Goal: Subscribe to service/newsletter

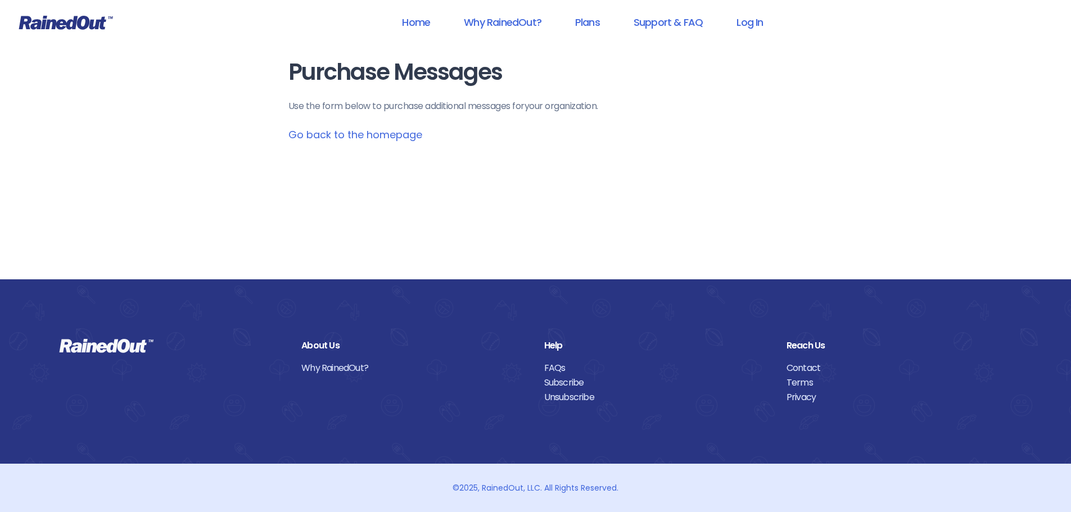
click at [332, 136] on link "Go back to the homepage" at bounding box center [355, 135] width 134 height 14
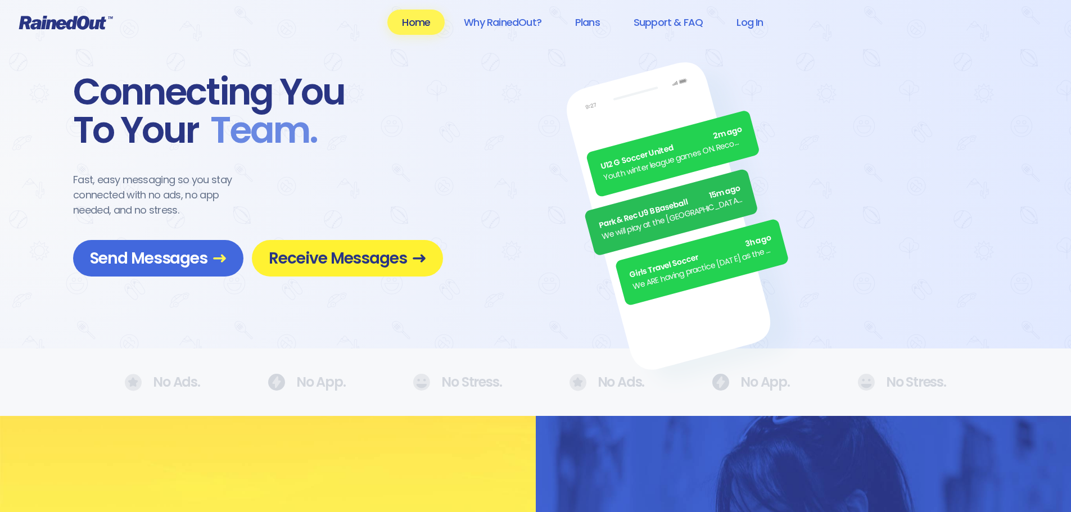
click at [308, 264] on span "Receive Messages" at bounding box center [347, 258] width 157 height 20
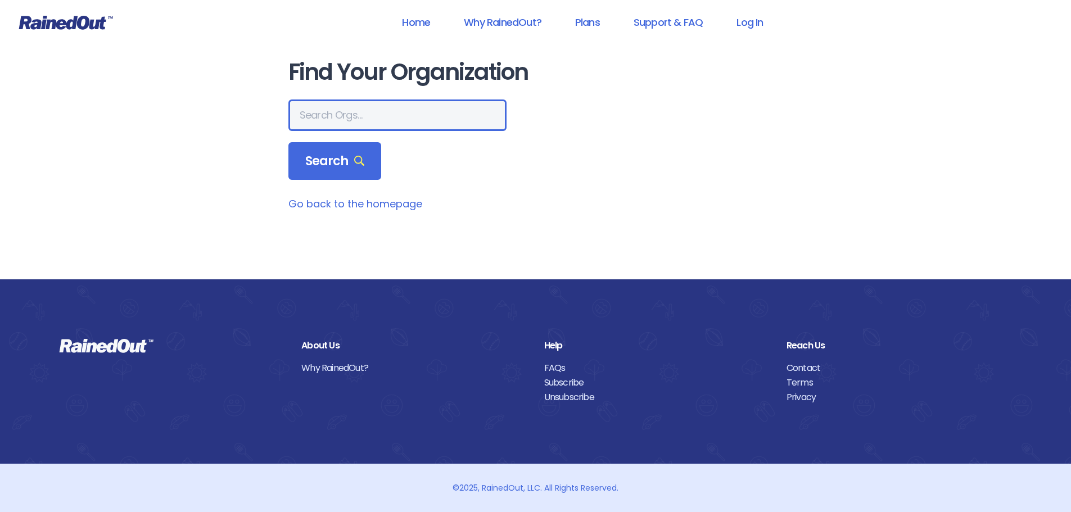
click at [343, 116] on input "text" at bounding box center [397, 114] width 218 height 31
type input "san marcos"
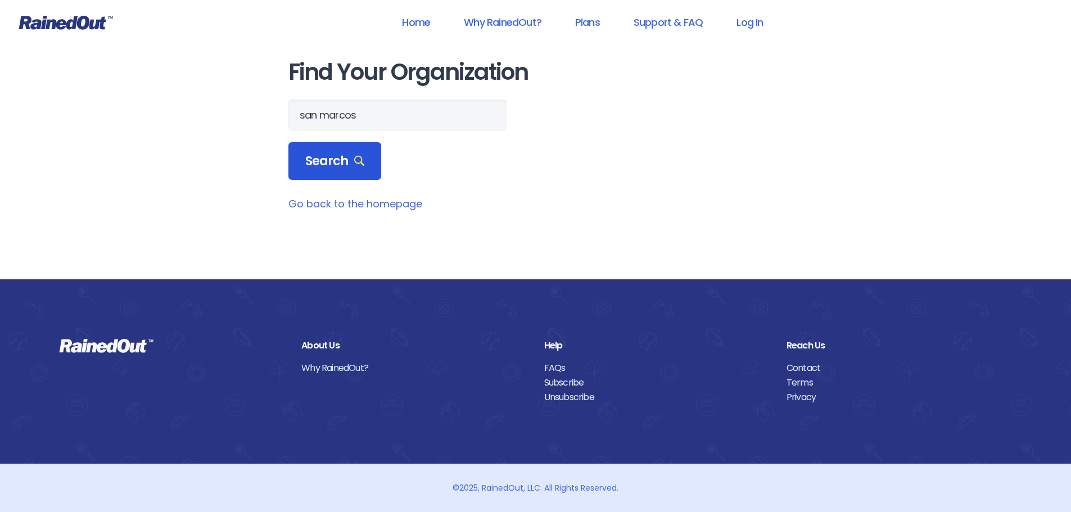
click at [350, 157] on span "Search" at bounding box center [335, 161] width 60 height 16
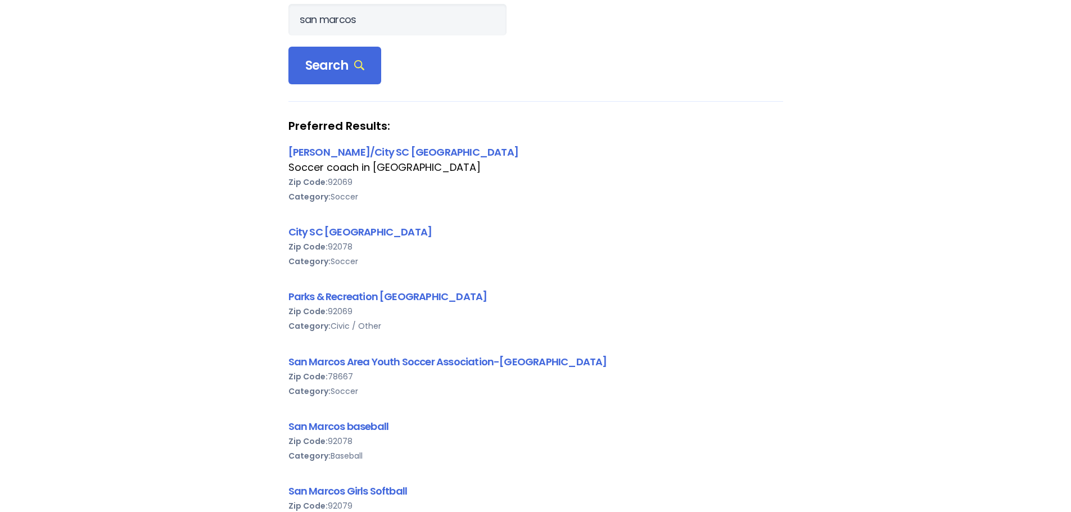
scroll to position [112, 0]
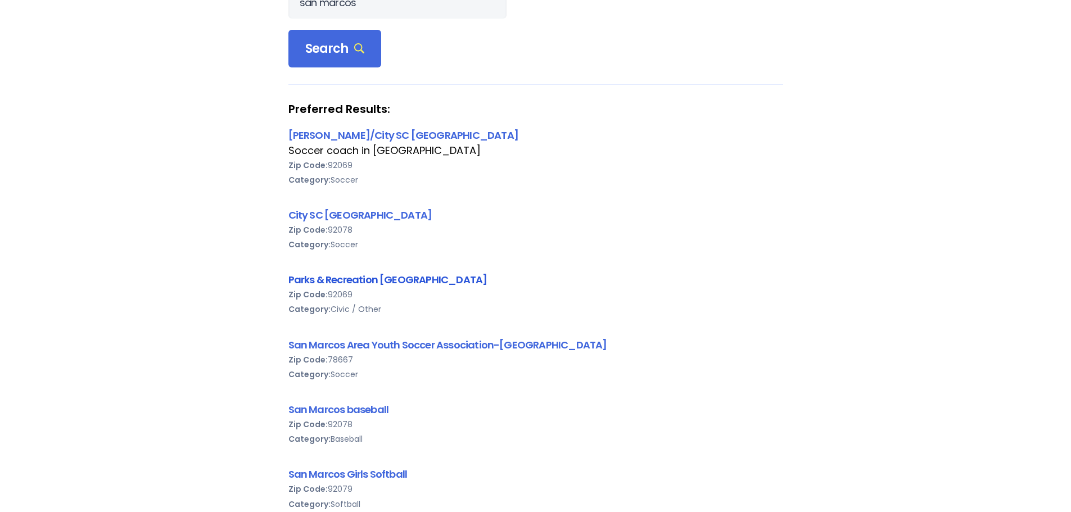
click at [359, 282] on link "Parks & Recreation [GEOGRAPHIC_DATA]" at bounding box center [387, 280] width 199 height 14
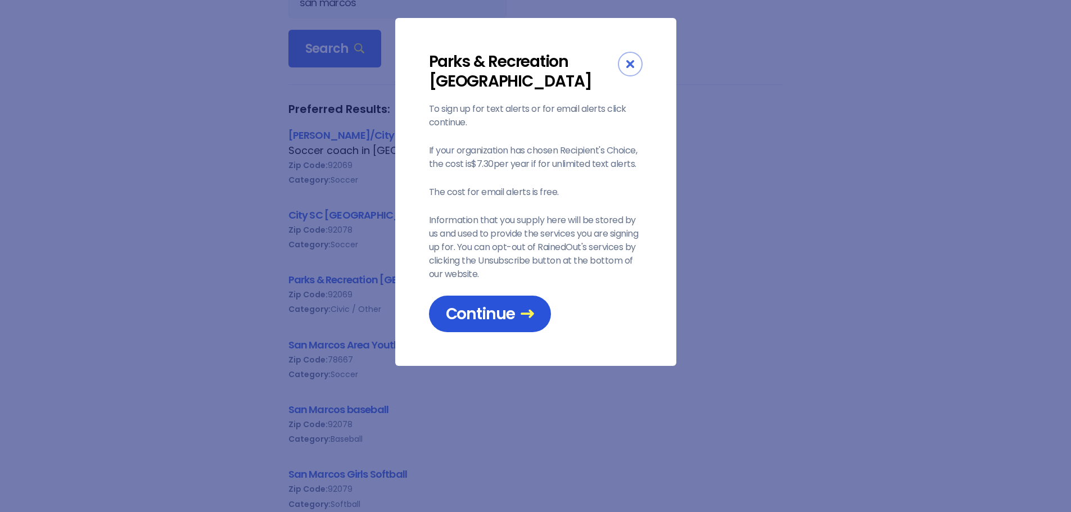
click at [486, 307] on span "Continue" at bounding box center [490, 314] width 88 height 20
